Goal: Find specific page/section: Find specific page/section

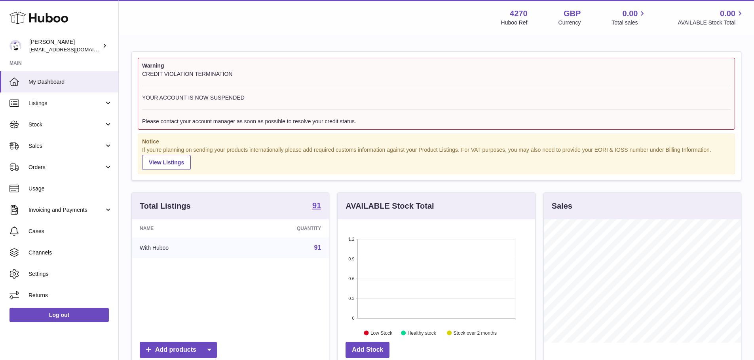
scroll to position [123, 197]
click at [74, 110] on link "Listings" at bounding box center [59, 103] width 118 height 21
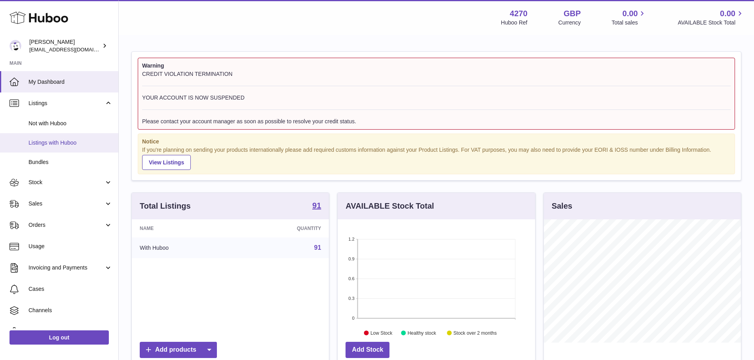
click at [93, 145] on span "Listings with Huboo" at bounding box center [70, 143] width 84 height 8
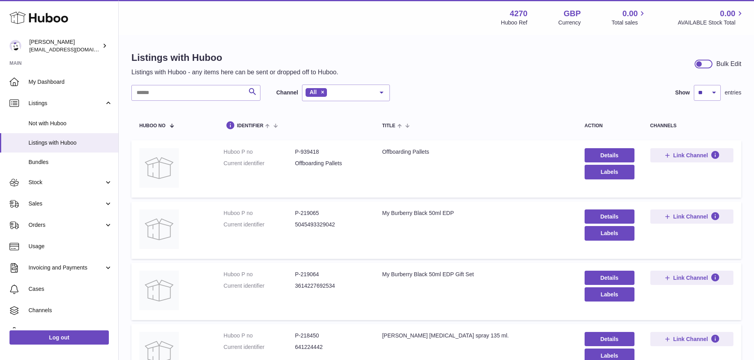
click at [313, 150] on dd "P-939418" at bounding box center [330, 152] width 71 height 8
copy dd "939418"
